Goal: Navigation & Orientation: Go to known website

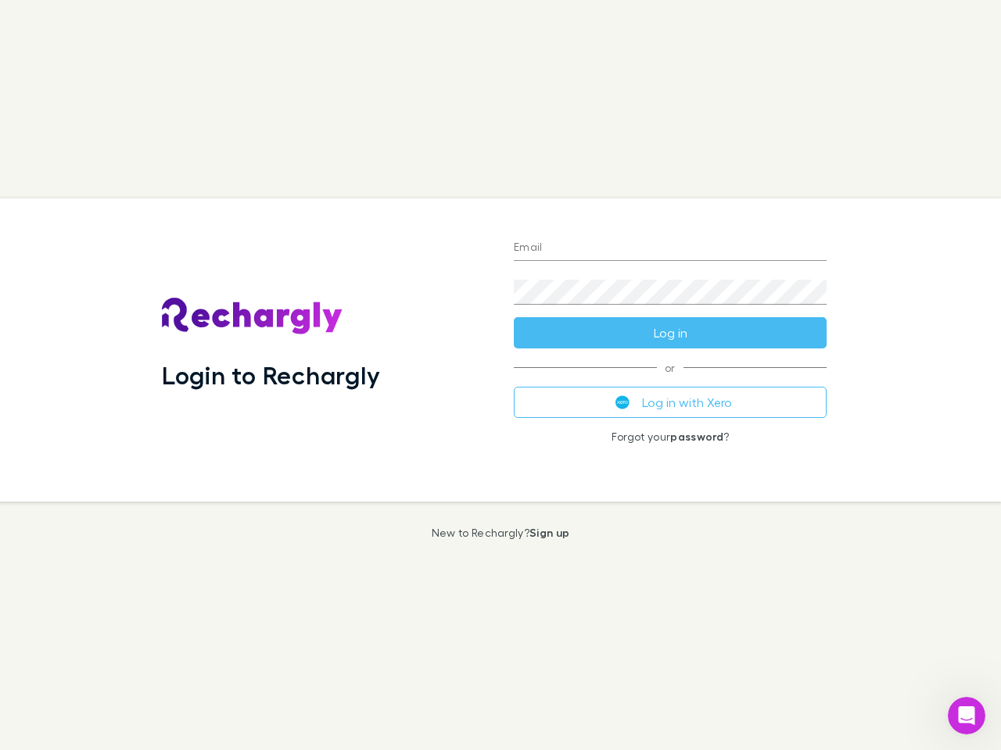
click at [500, 375] on div "Login to Rechargly" at bounding box center [325, 350] width 352 height 303
click at [670, 249] on input "Email" at bounding box center [670, 248] width 313 height 25
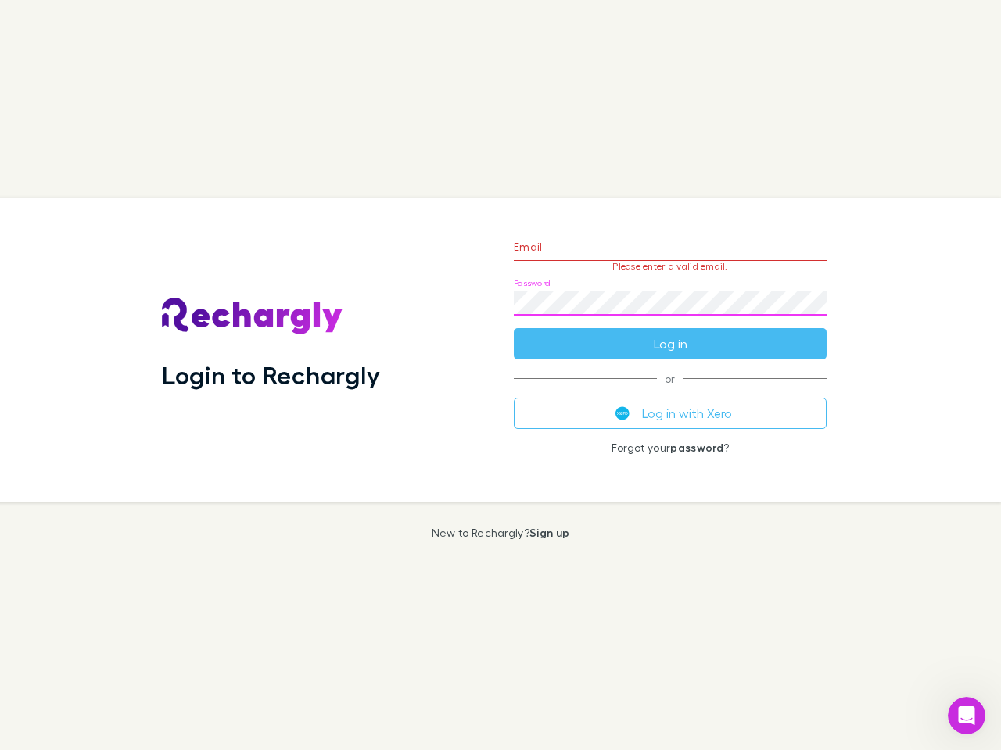
click at [670, 333] on form "Email Please enter a valid email. Password Log in" at bounding box center [670, 292] width 313 height 136
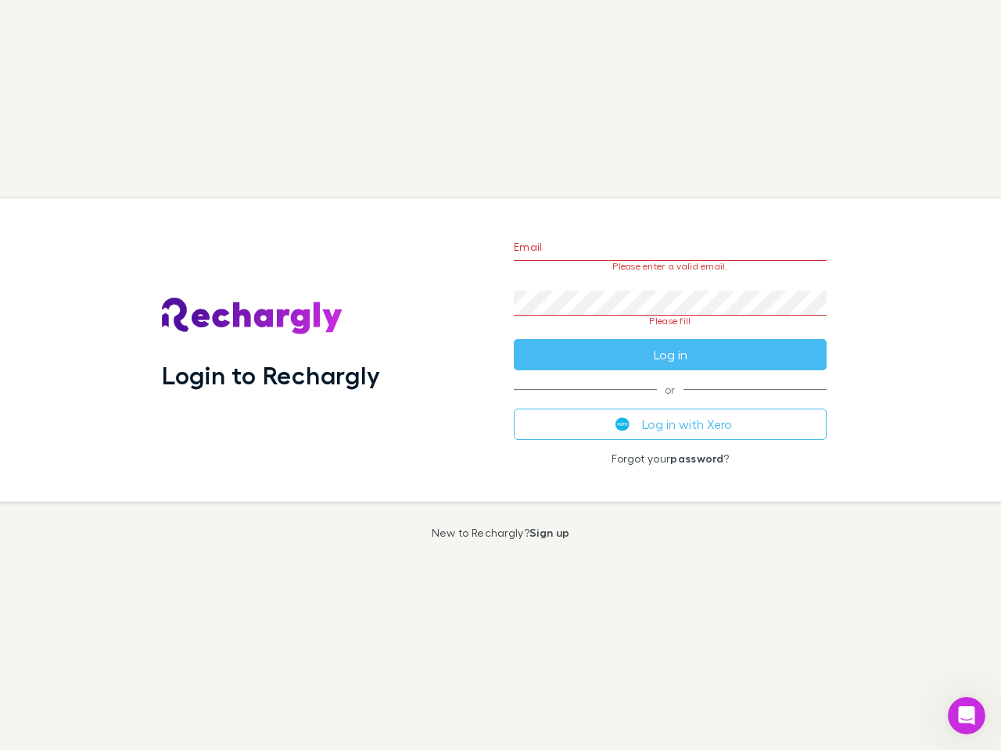
click at [670, 403] on div "Email Please enter a valid email. Password Please fill Log in or Log in with Xe…" at bounding box center [670, 350] width 338 height 303
click at [966, 716] on icon "Open Intercom Messenger" at bounding box center [967, 717] width 26 height 26
